Goal: Use online tool/utility: Utilize a website feature to perform a specific function

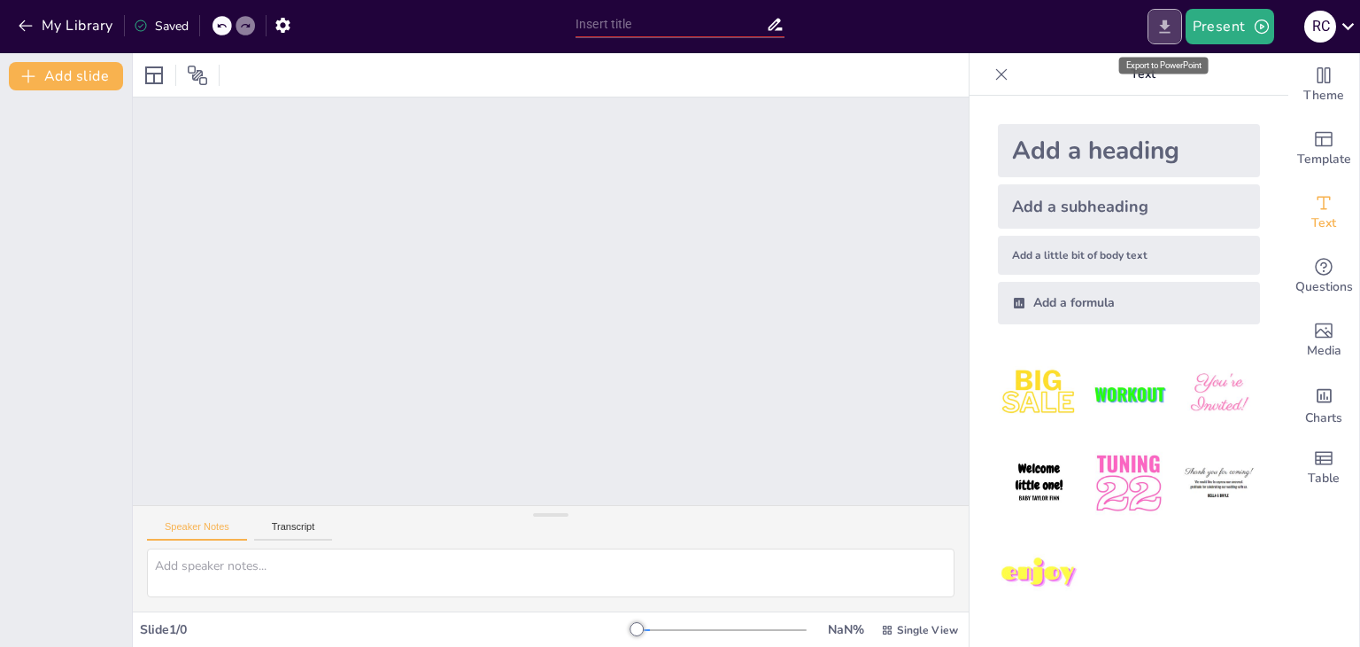
click at [1158, 28] on icon "Export to PowerPoint" at bounding box center [1165, 27] width 19 height 19
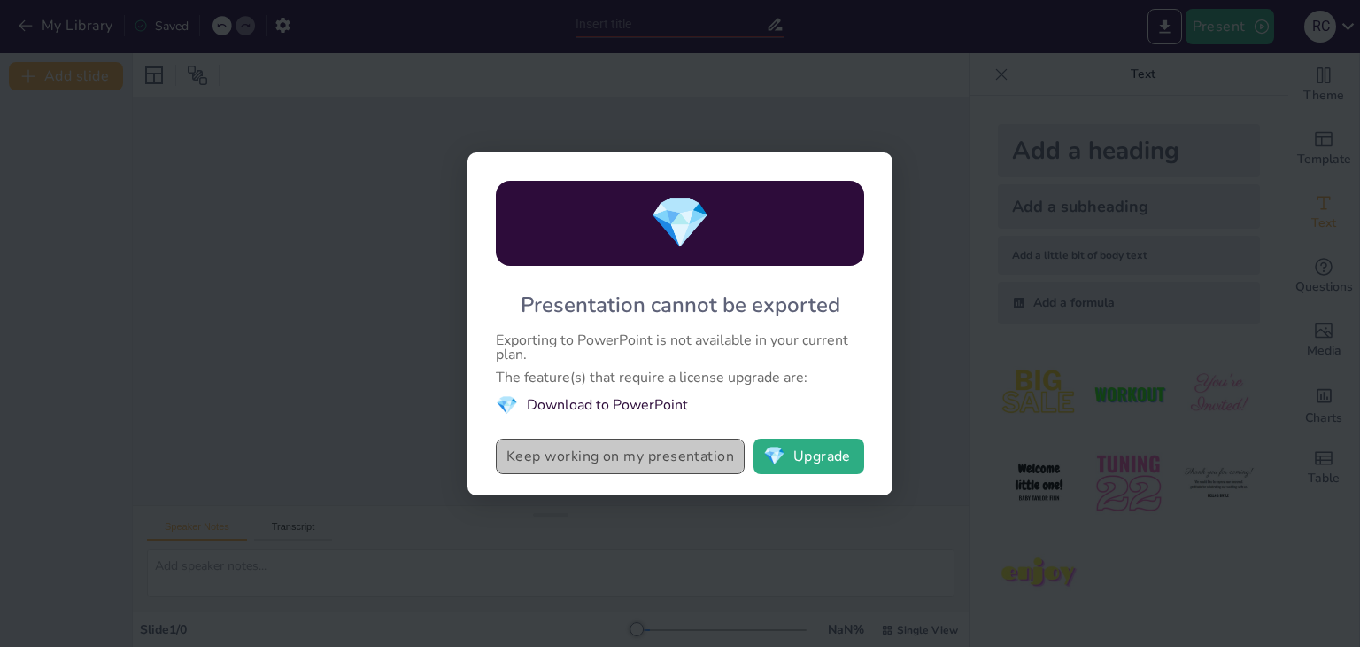
click at [668, 458] on button "Keep working on my presentation" at bounding box center [620, 455] width 249 height 35
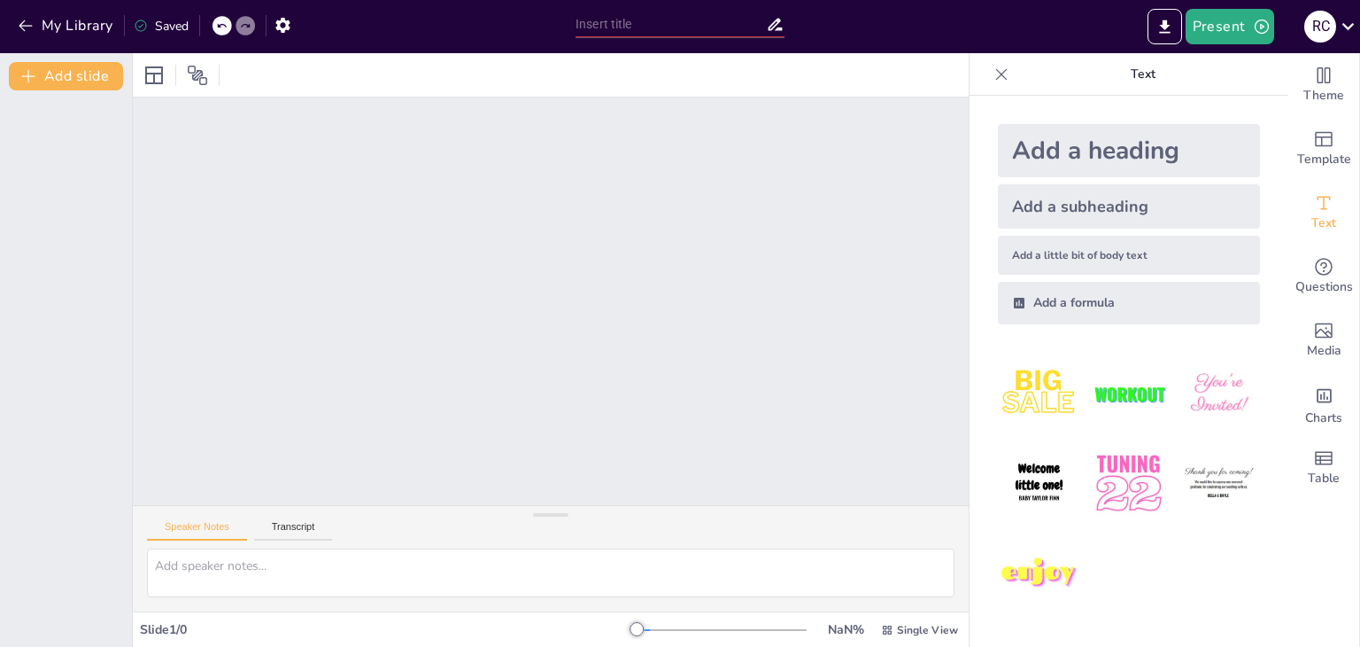
click at [221, 25] on icon at bounding box center [221, 26] width 9 height 4
click at [250, 18] on div at bounding box center [245, 25] width 19 height 19
click at [1045, 467] on img at bounding box center [1039, 483] width 82 height 82
click at [1125, 393] on img at bounding box center [1129, 394] width 82 height 82
click at [1232, 25] on button "Present" at bounding box center [1230, 26] width 89 height 35
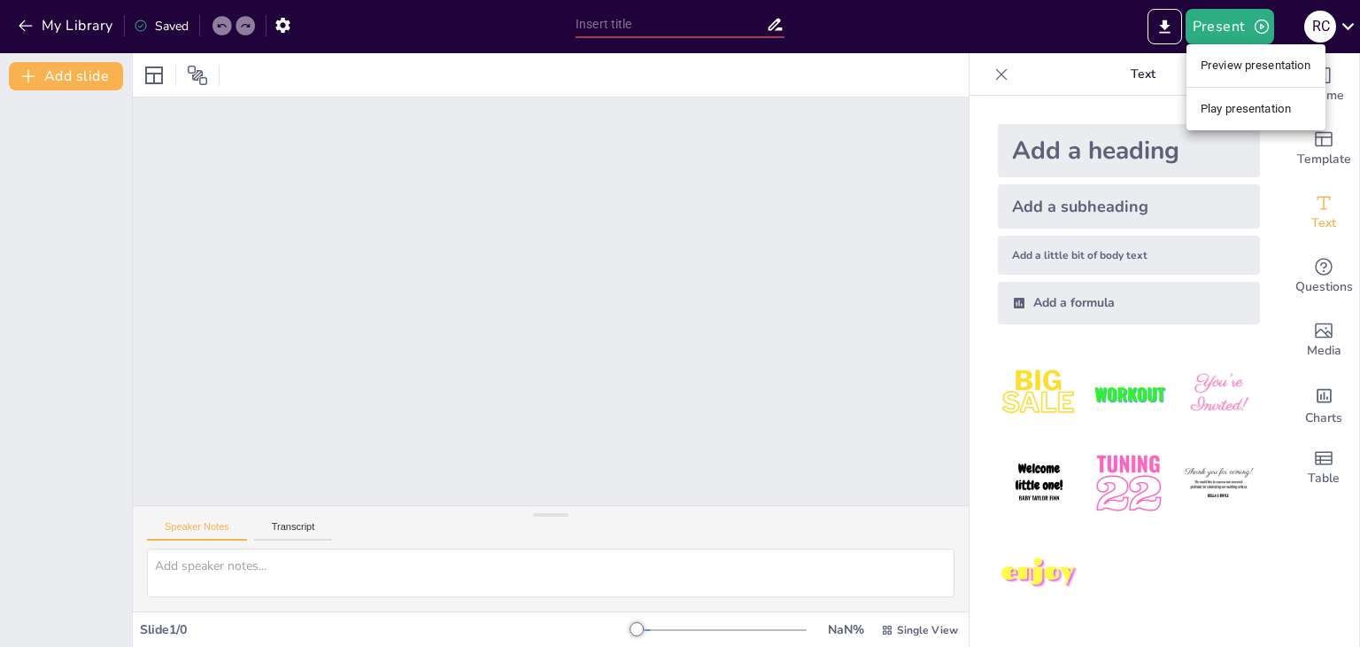
click at [1169, 30] on div at bounding box center [680, 323] width 1360 height 647
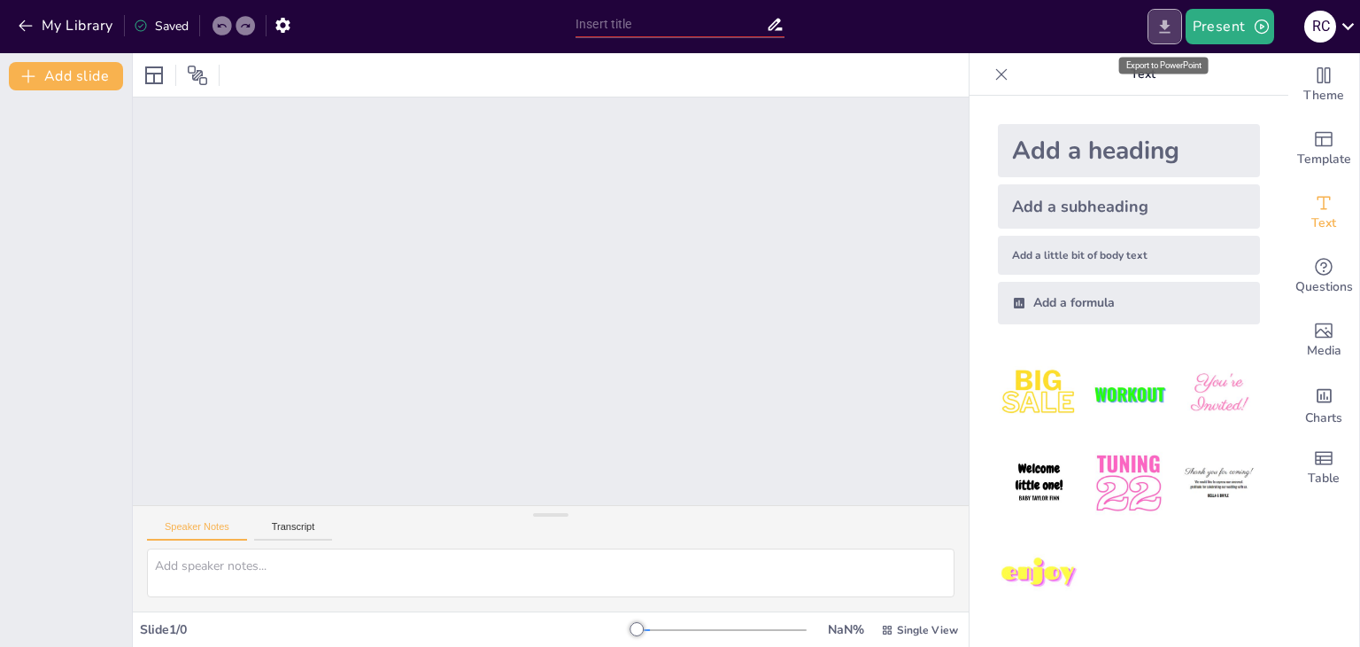
click at [1162, 30] on icon "Export to PowerPoint" at bounding box center [1165, 27] width 19 height 19
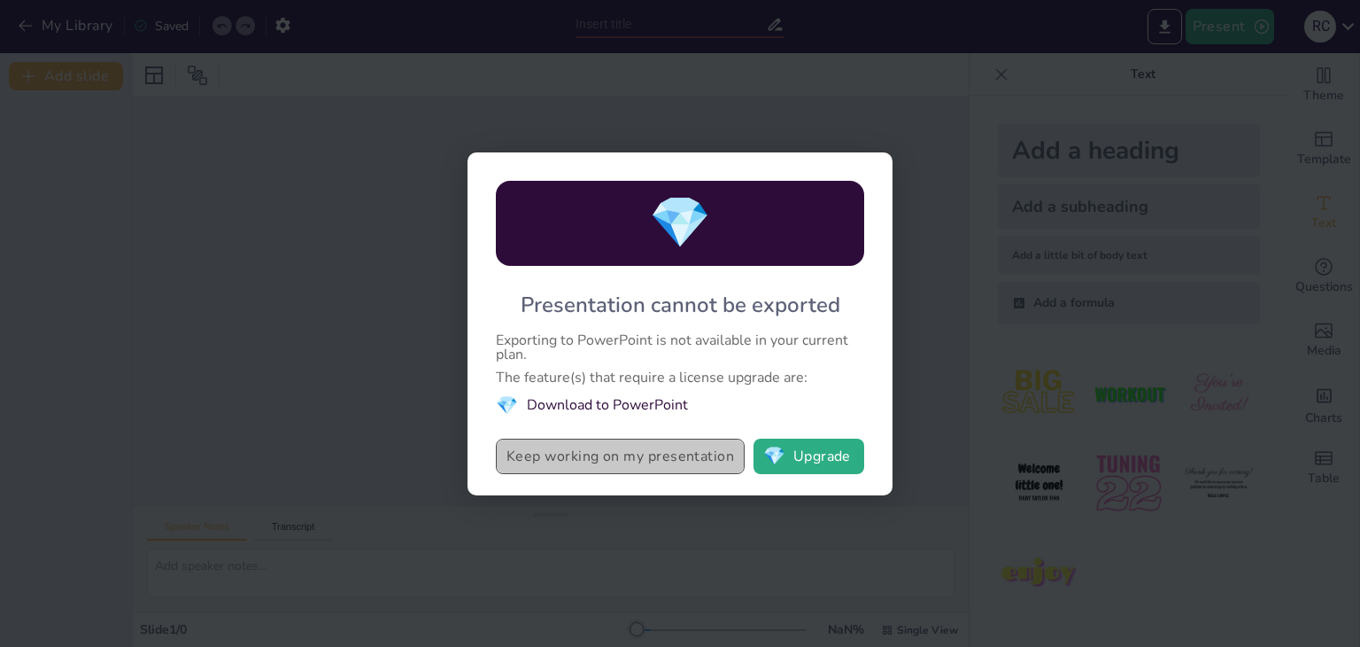
click at [689, 460] on button "Keep working on my presentation" at bounding box center [620, 455] width 249 height 35
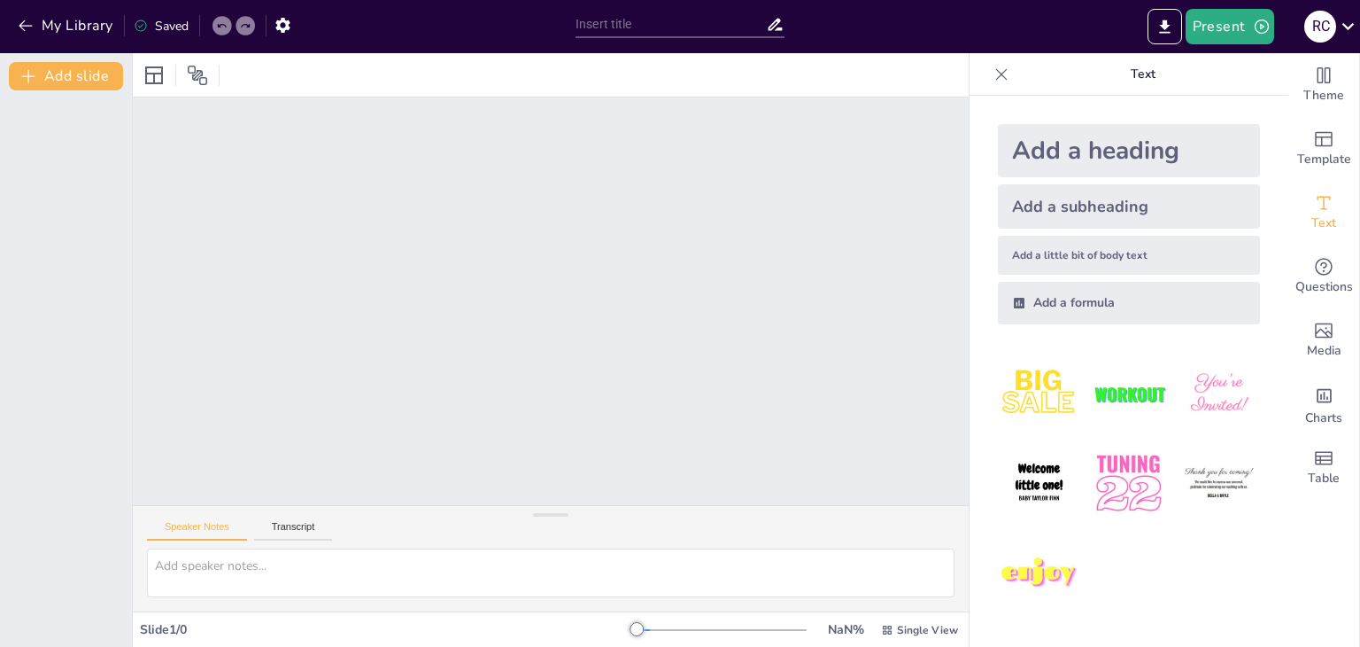
click at [363, 221] on div at bounding box center [551, 300] width 836 height 407
click at [364, 223] on div at bounding box center [551, 300] width 836 height 407
click at [198, 75] on icon at bounding box center [197, 75] width 21 height 21
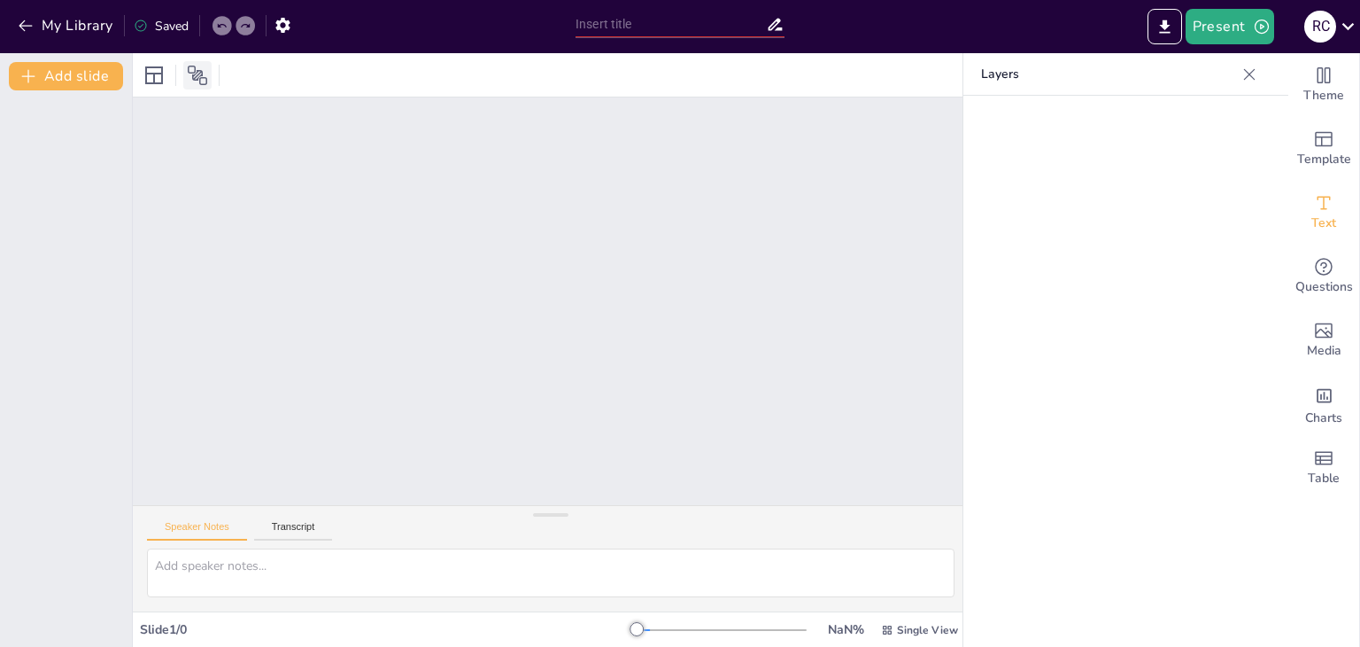
click at [198, 75] on icon at bounding box center [197, 75] width 21 height 21
click at [156, 76] on icon at bounding box center [153, 75] width 21 height 21
click at [1251, 70] on icon at bounding box center [1250, 75] width 18 height 18
